Goal: Navigation & Orientation: Find specific page/section

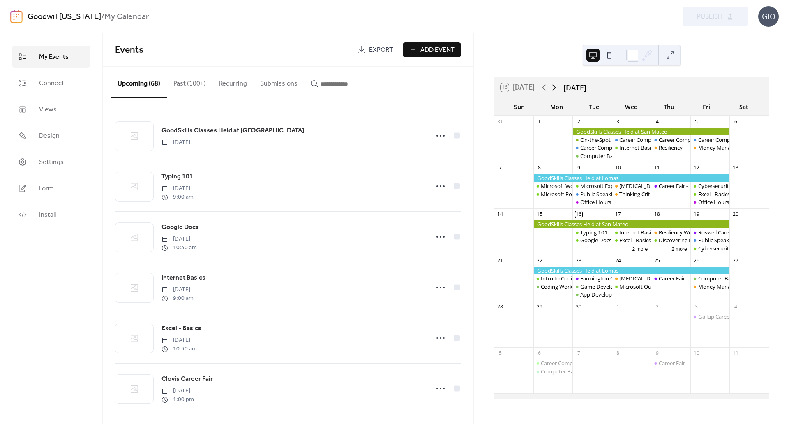
click at [555, 85] on icon at bounding box center [554, 88] width 10 height 10
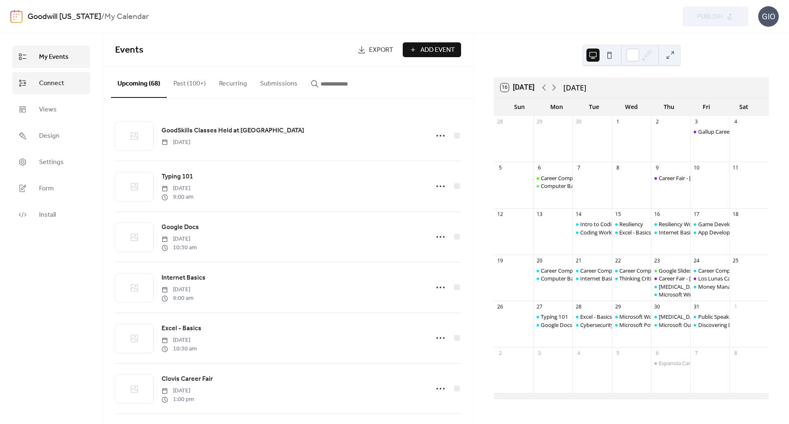
click at [55, 85] on span "Connect" at bounding box center [51, 84] width 25 height 10
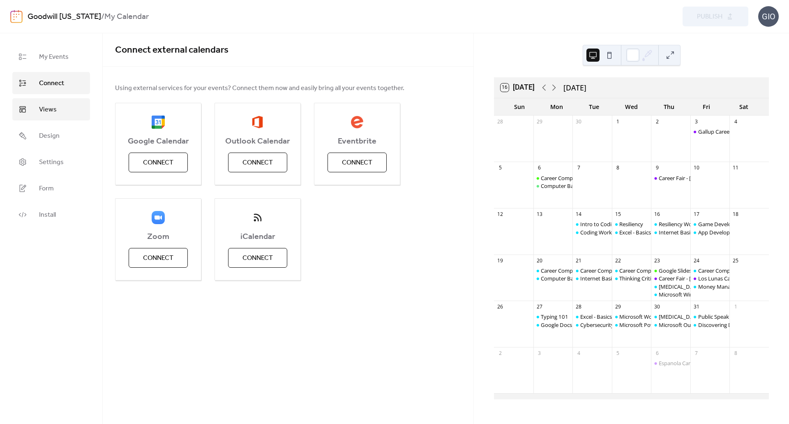
click at [51, 105] on span "Views" at bounding box center [48, 110] width 18 height 10
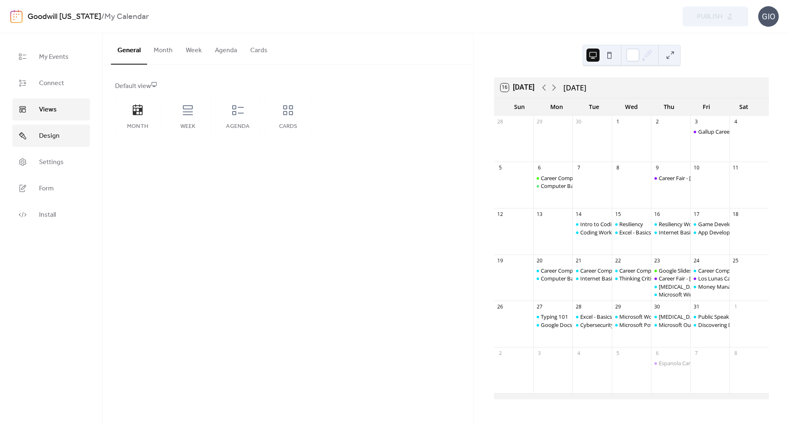
click at [58, 139] on span "Design" at bounding box center [49, 136] width 21 height 10
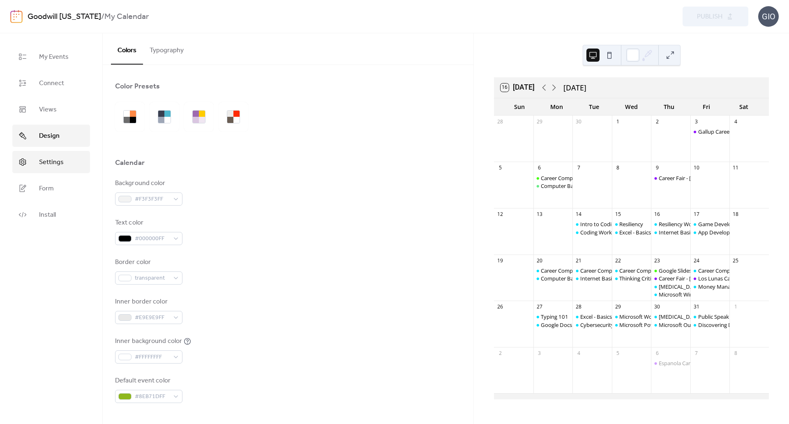
click at [54, 161] on span "Settings" at bounding box center [51, 162] width 25 height 10
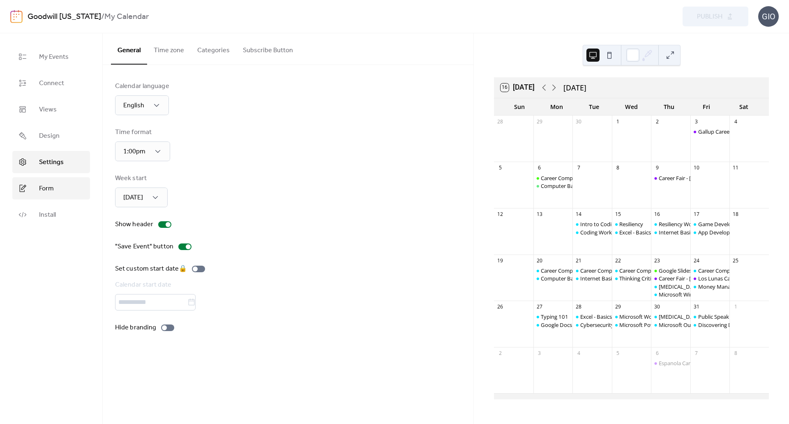
click at [53, 184] on span "Form" at bounding box center [46, 189] width 15 height 10
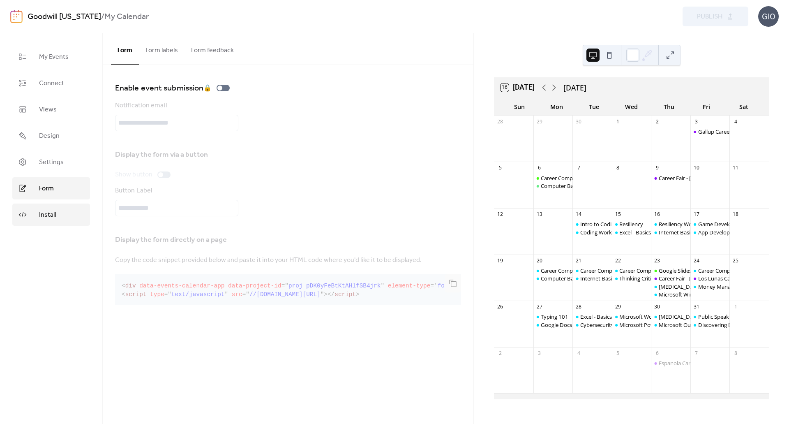
click at [46, 217] on span "Install" at bounding box center [47, 215] width 17 height 10
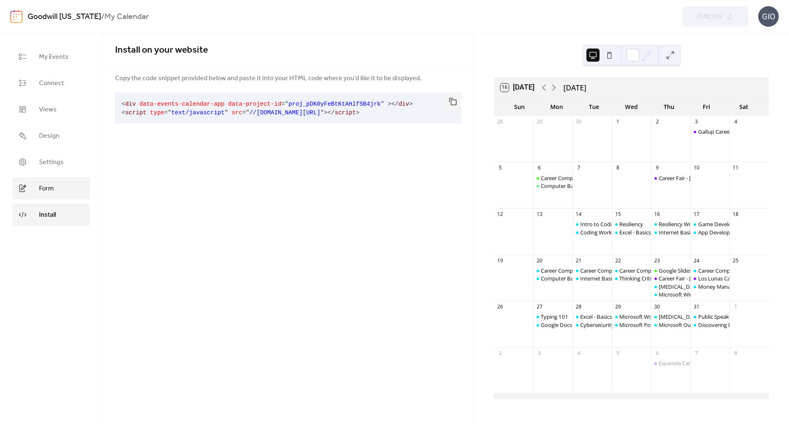
click at [54, 191] on link "Form" at bounding box center [51, 188] width 78 height 22
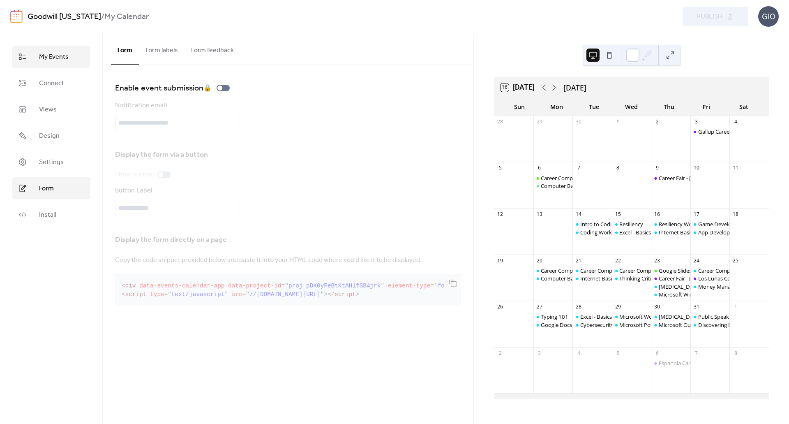
click at [63, 62] on span "My Events" at bounding box center [54, 57] width 30 height 10
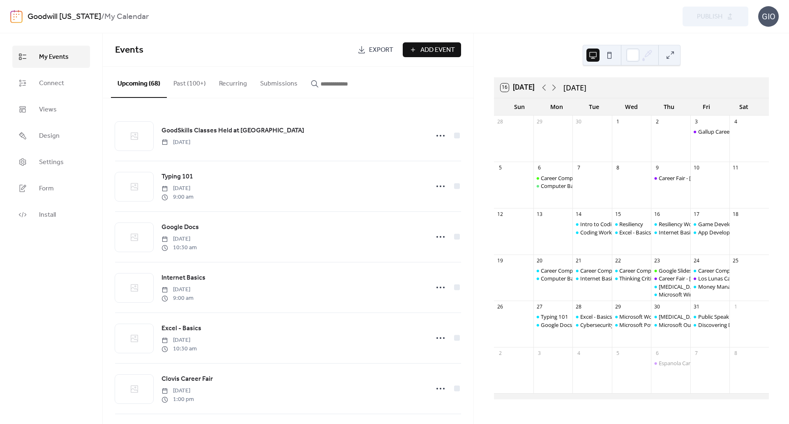
click at [134, 86] on button "Upcoming (68)" at bounding box center [139, 82] width 56 height 31
